Goal: Book appointment/travel/reservation

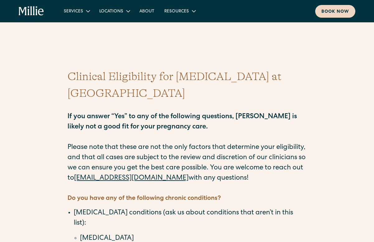
click at [332, 7] on link "Book now" at bounding box center [335, 11] width 40 height 13
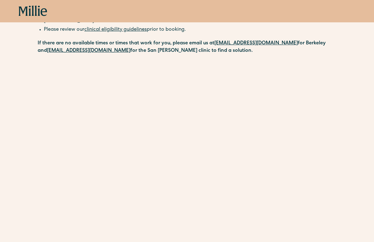
scroll to position [102, 0]
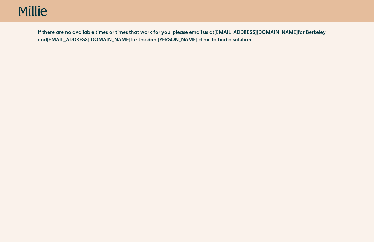
scroll to position [102, 0]
